Goal: Task Accomplishment & Management: Use online tool/utility

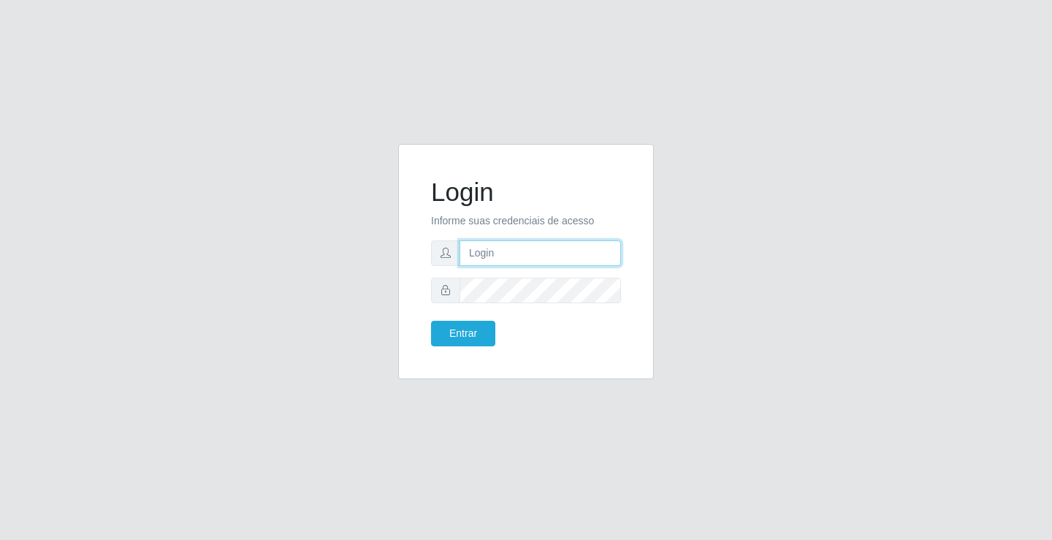
click at [500, 254] on input "text" at bounding box center [541, 253] width 162 height 26
type input "paulo@ideal"
click at [431, 321] on button "Entrar" at bounding box center [463, 334] width 64 height 26
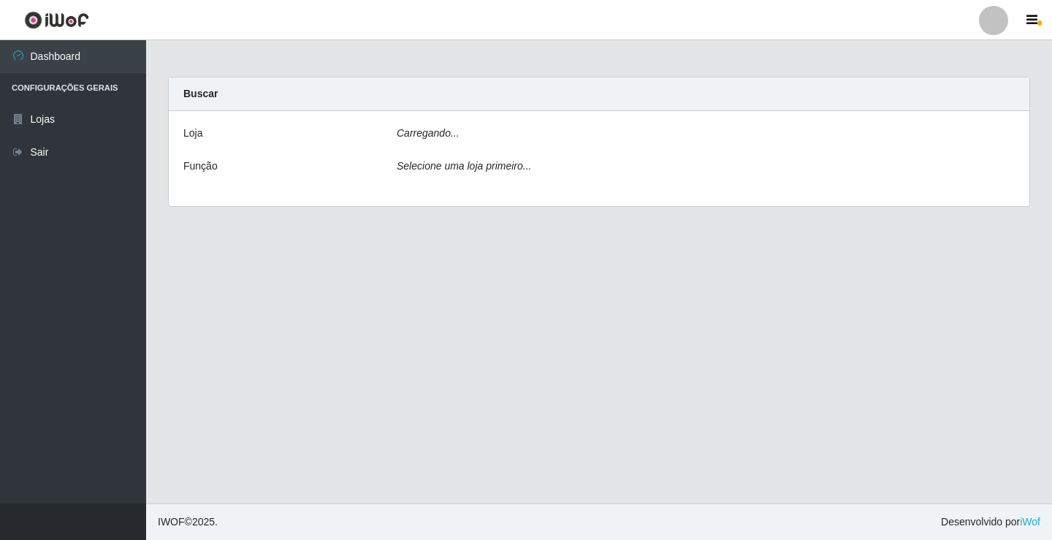
click at [472, 337] on main "Carregando... Buscar [PERSON_NAME]... Função Selecione uma loja primeiro..." at bounding box center [599, 271] width 906 height 463
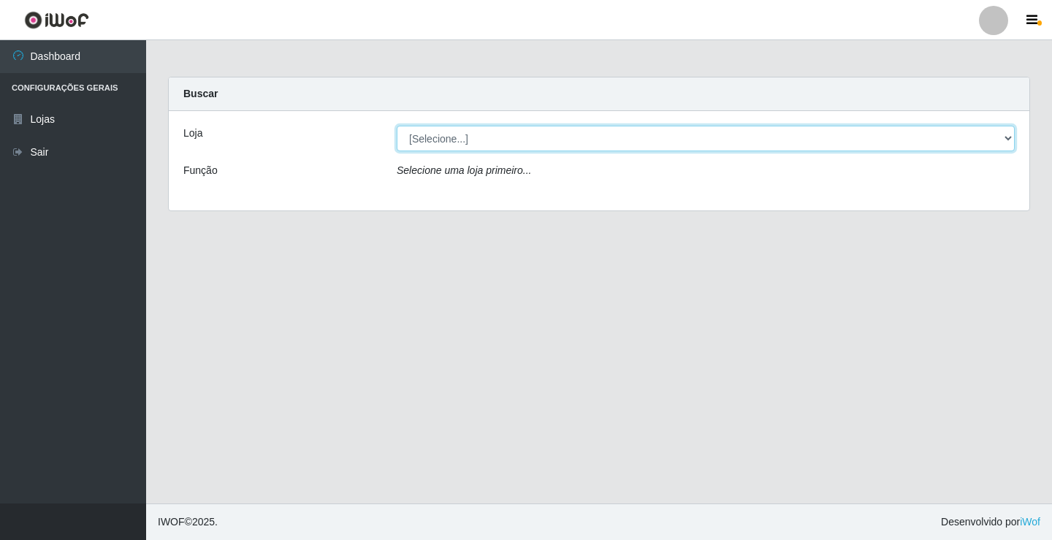
click at [476, 137] on select "[Selecione...] Ideal - Conceição" at bounding box center [706, 139] width 618 height 26
select select "231"
click at [397, 126] on select "[Selecione...] Ideal - Conceição" at bounding box center [706, 139] width 618 height 26
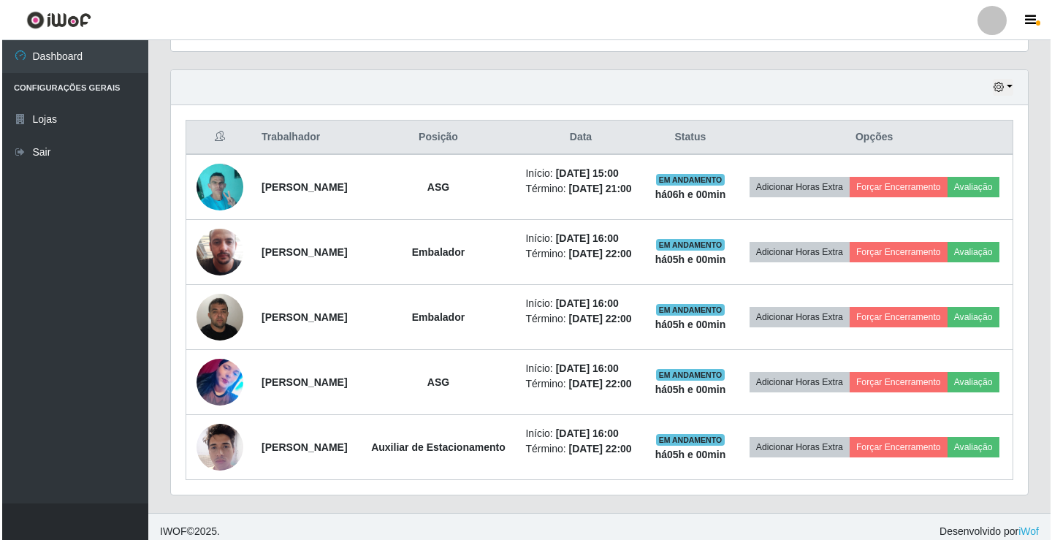
scroll to position [512, 0]
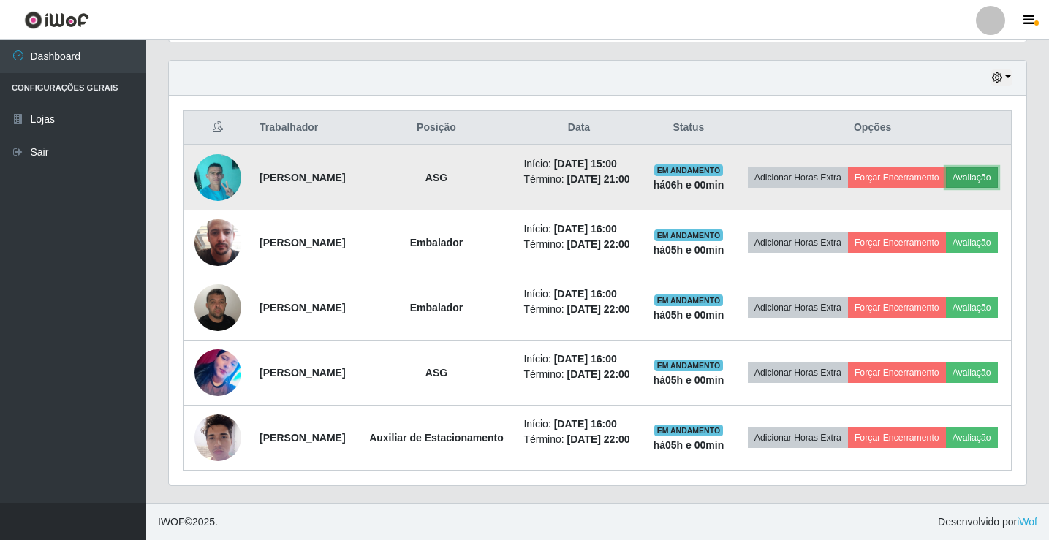
click at [946, 178] on button "Avaliação" at bounding box center [972, 177] width 52 height 20
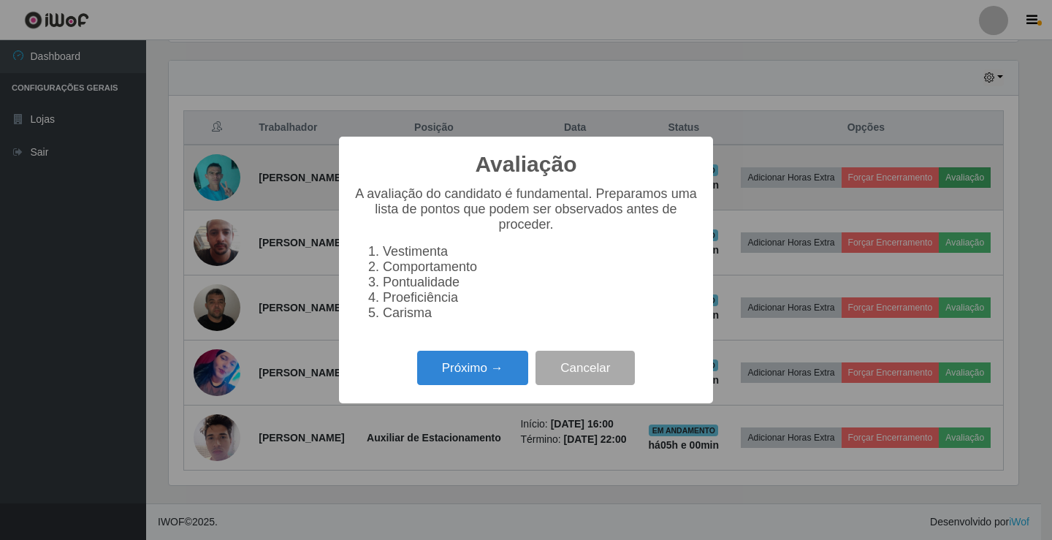
scroll to position [303, 850]
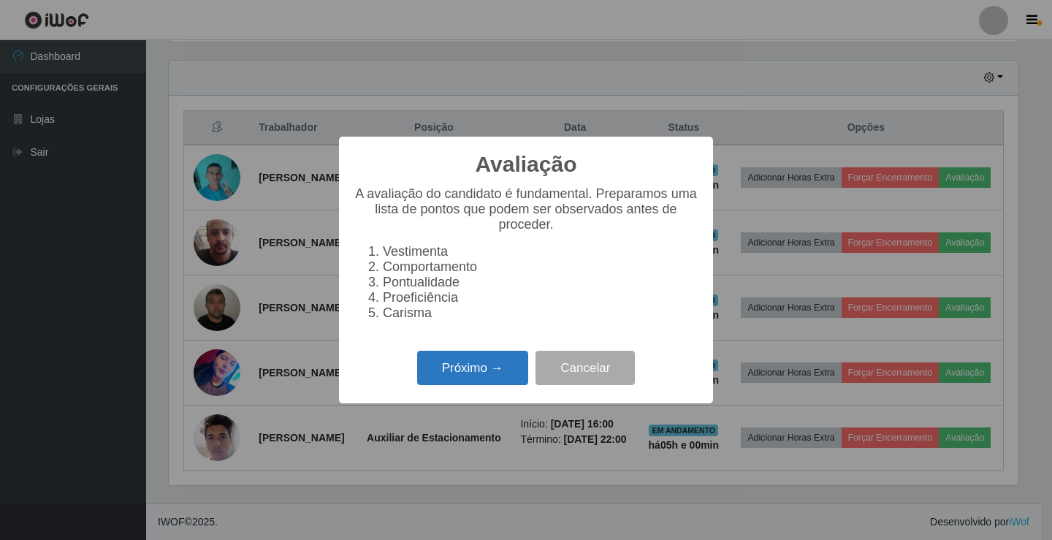
click at [479, 376] on button "Próximo →" at bounding box center [472, 368] width 111 height 34
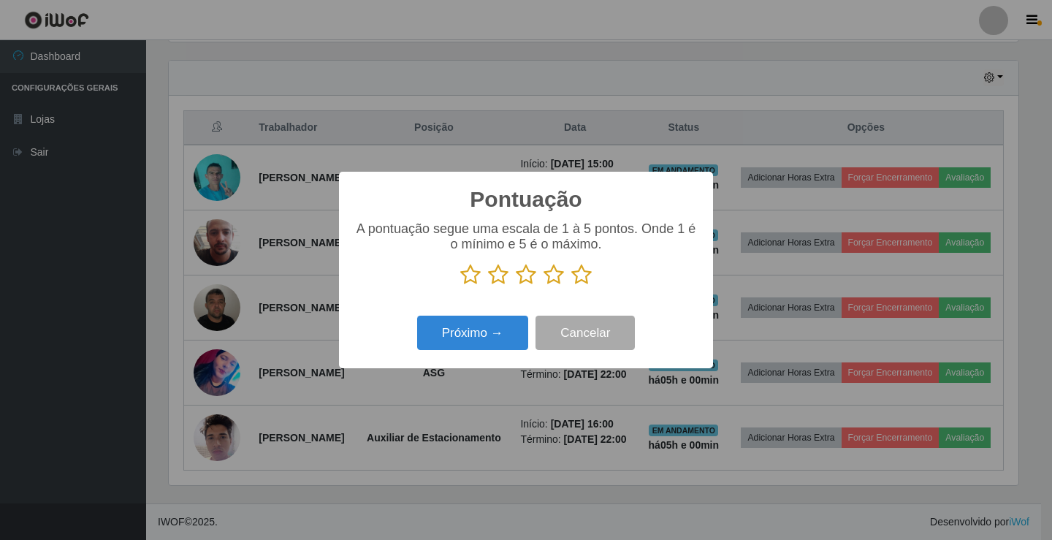
scroll to position [730500, 729954]
click at [558, 278] on icon at bounding box center [554, 275] width 20 height 22
click at [544, 286] on input "radio" at bounding box center [544, 286] width 0 height 0
click at [484, 333] on button "Próximo →" at bounding box center [472, 333] width 111 height 34
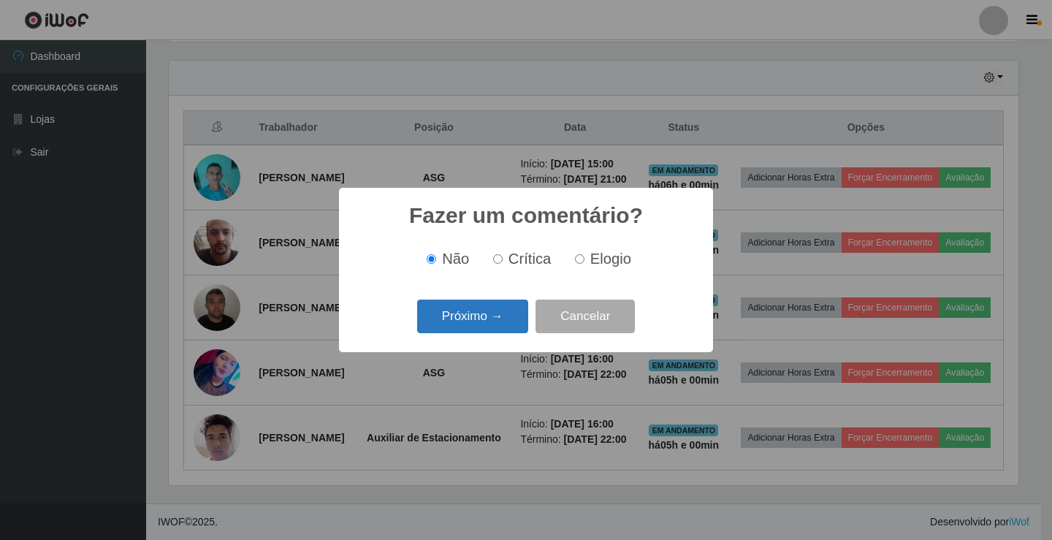
click at [508, 311] on button "Próximo →" at bounding box center [472, 317] width 111 height 34
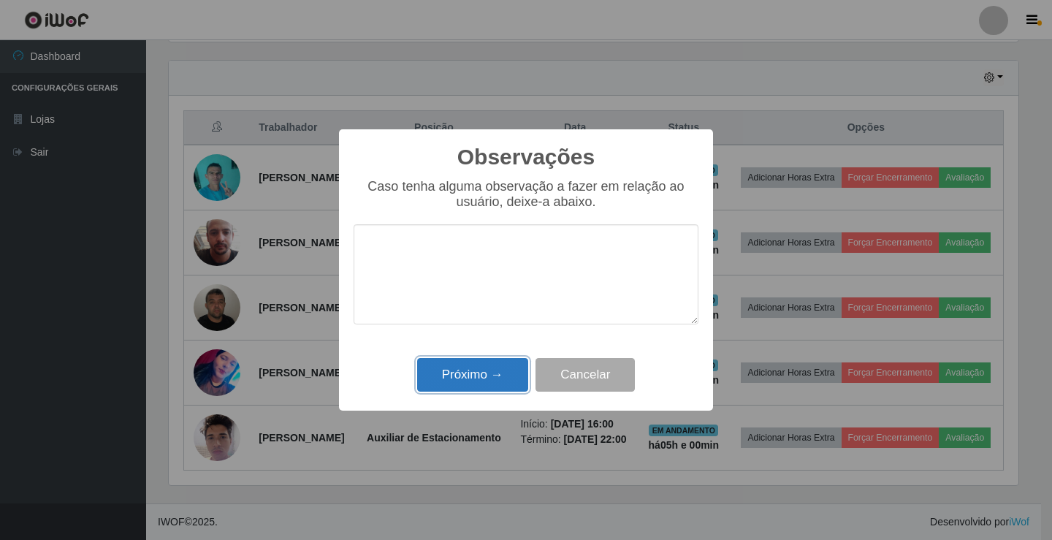
click at [498, 368] on button "Próximo →" at bounding box center [472, 375] width 111 height 34
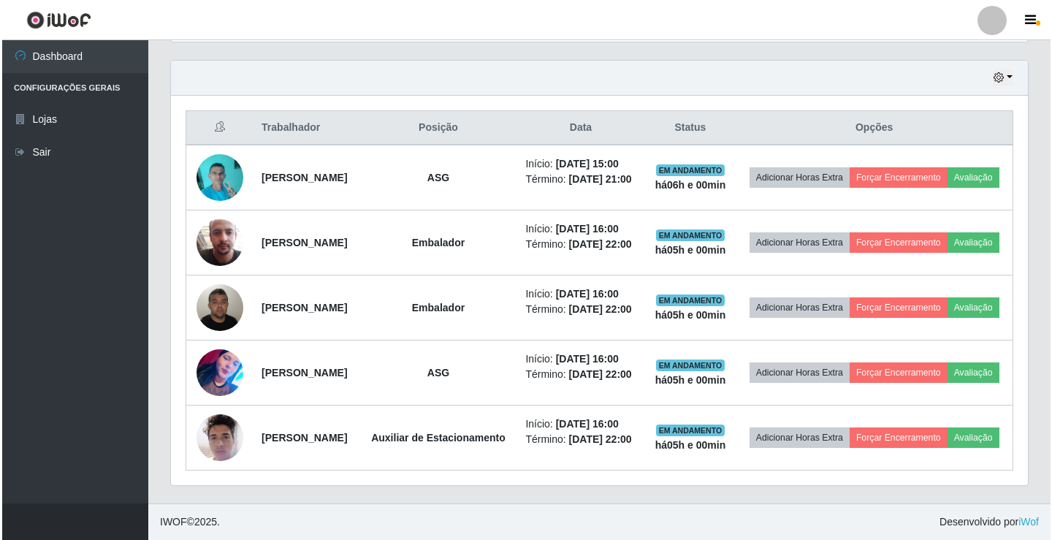
scroll to position [303, 857]
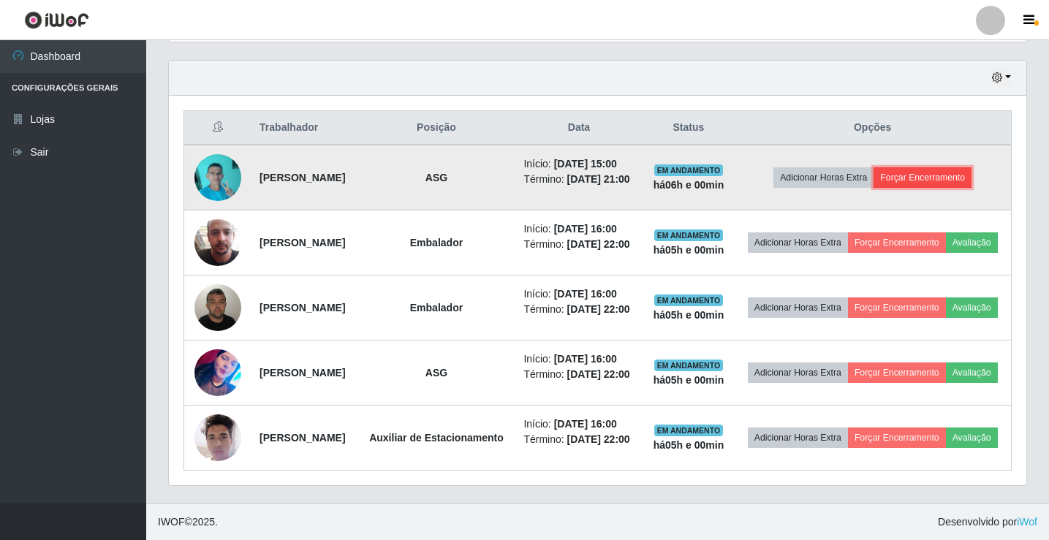
click at [914, 167] on button "Forçar Encerramento" at bounding box center [922, 177] width 98 height 20
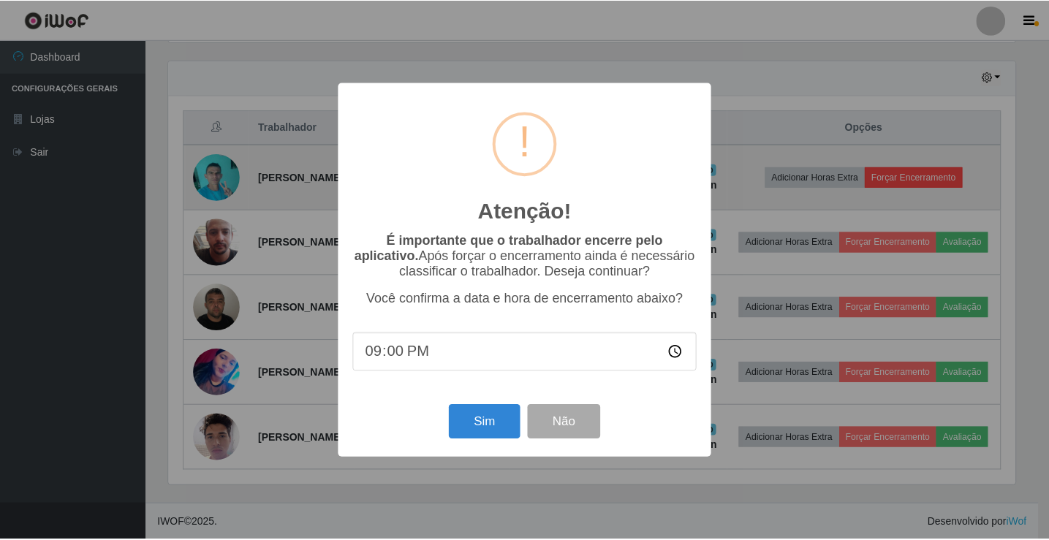
scroll to position [303, 850]
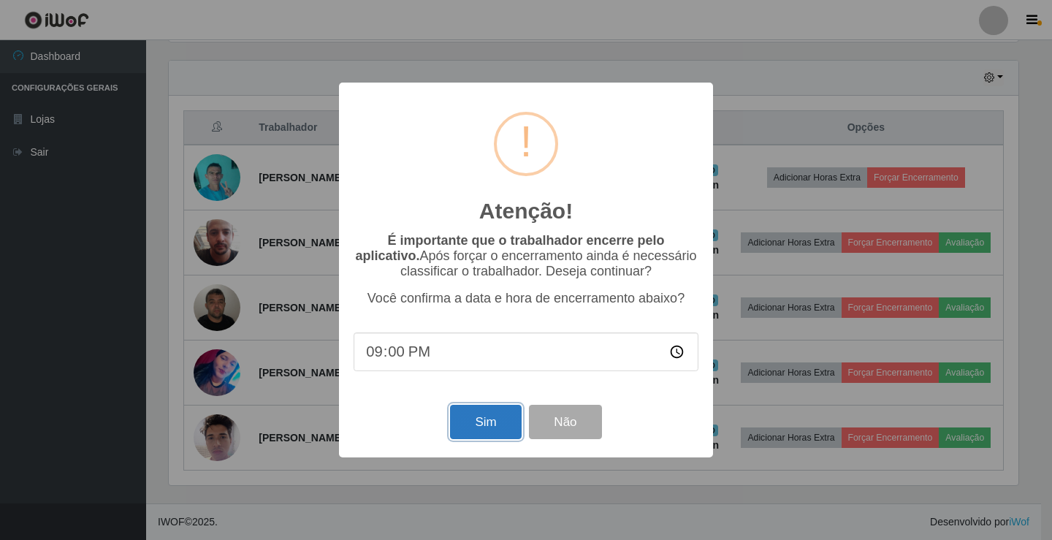
click at [459, 424] on button "Sim" at bounding box center [485, 422] width 71 height 34
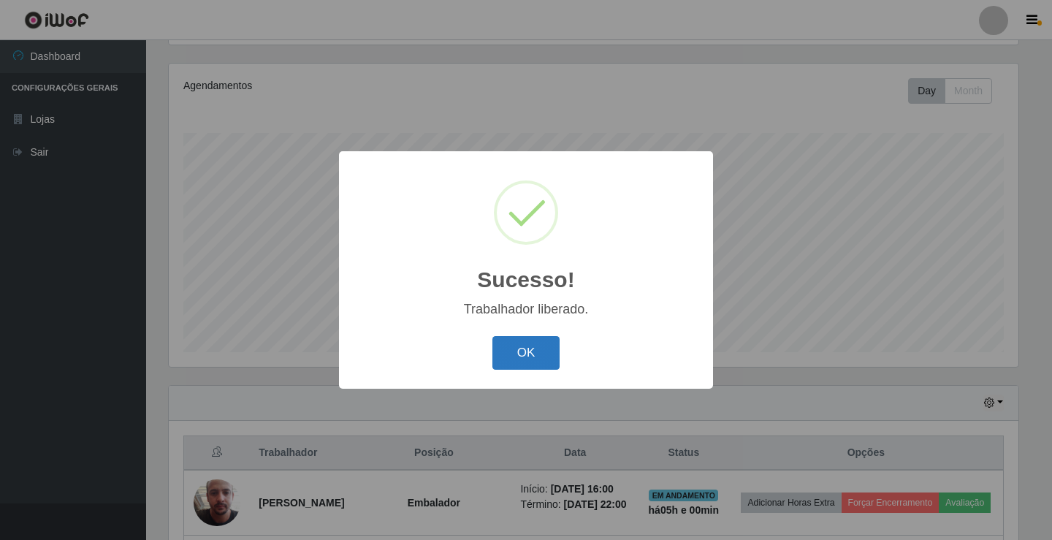
click at [547, 354] on button "OK" at bounding box center [527, 353] width 68 height 34
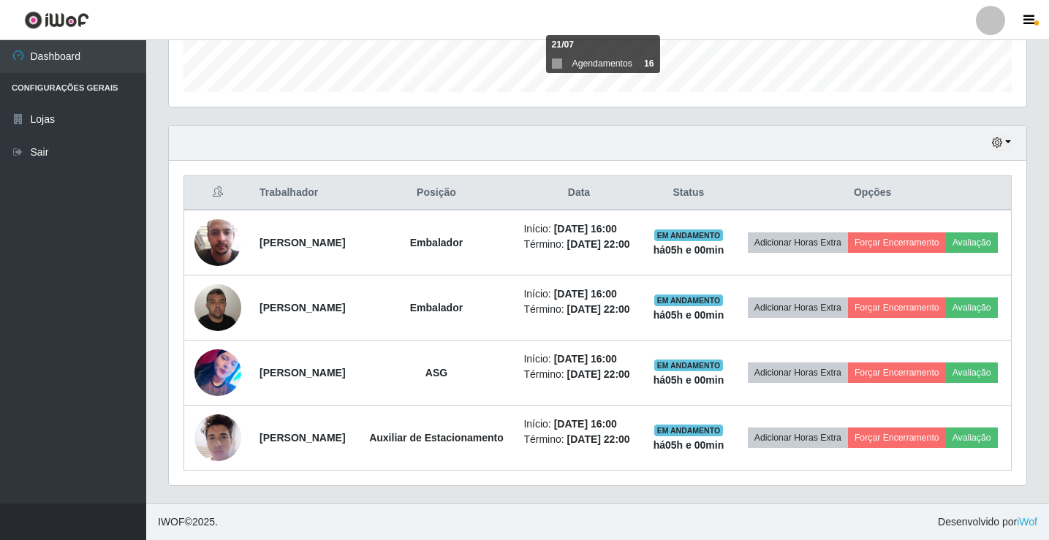
scroll to position [474, 0]
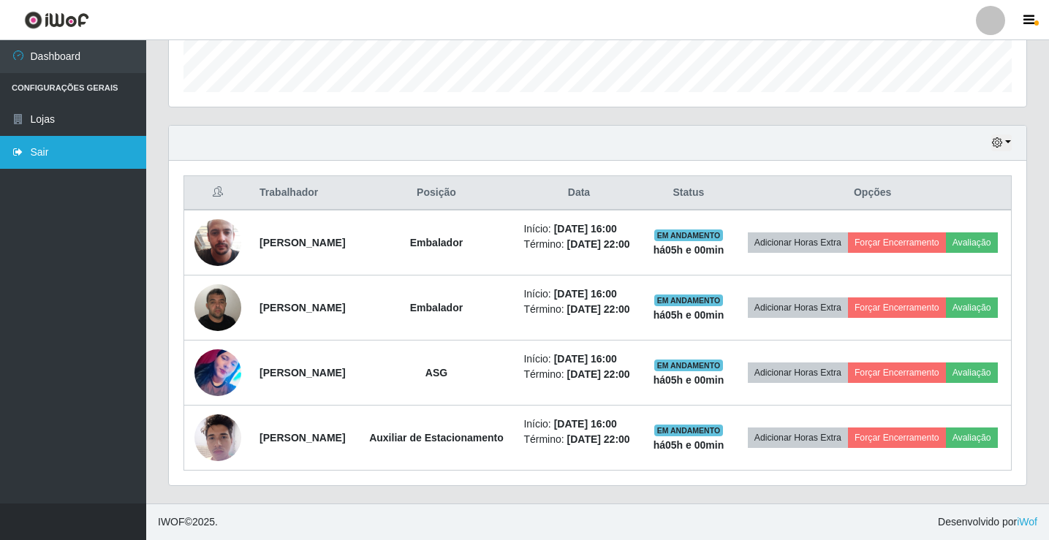
click at [53, 149] on link "Sair" at bounding box center [73, 152] width 146 height 33
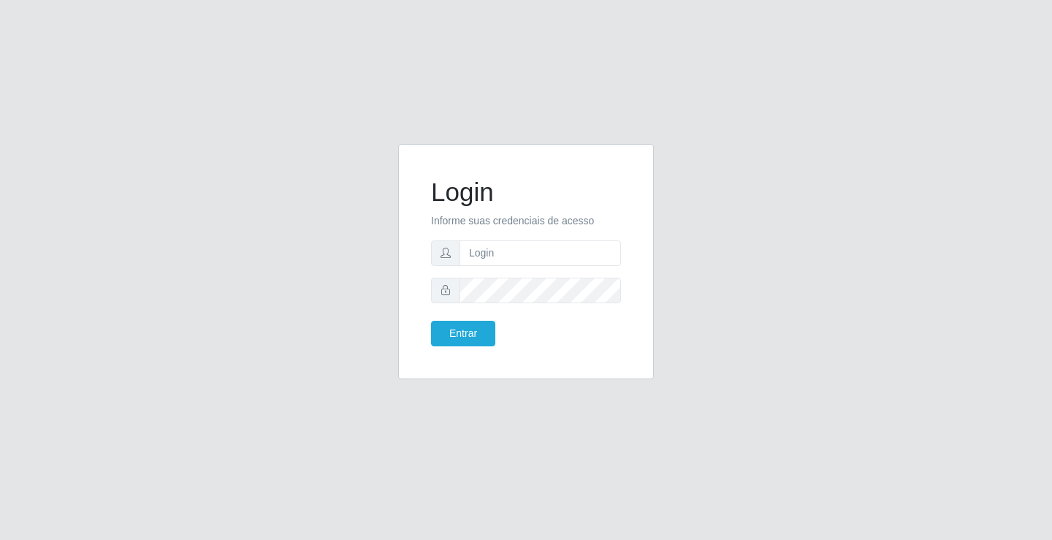
click at [235, 188] on div "Login Informe suas credenciais de acesso Entrar" at bounding box center [526, 270] width 833 height 253
